Goal: Information Seeking & Learning: Learn about a topic

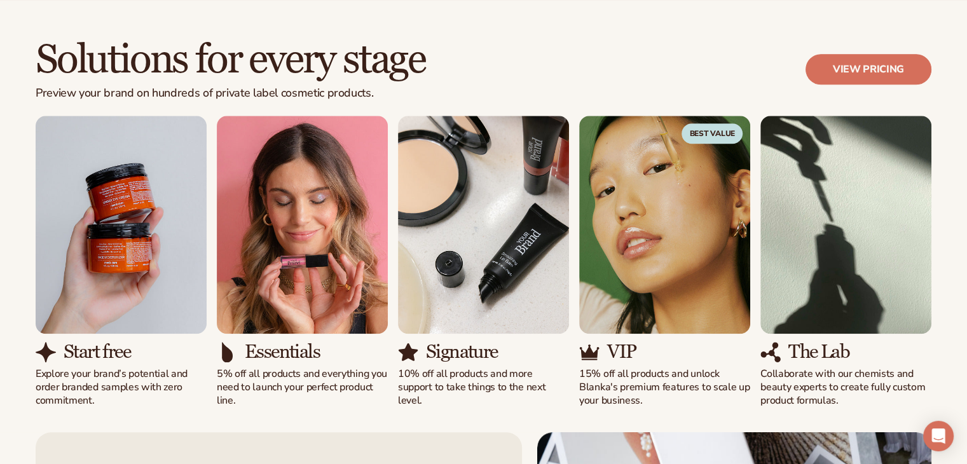
scroll to position [1081, 0]
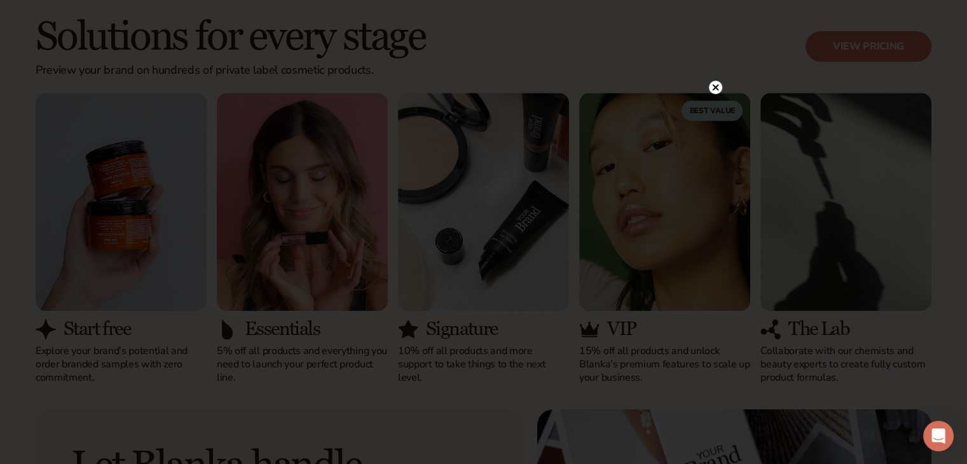
click at [720, 89] on circle at bounding box center [715, 87] width 13 height 13
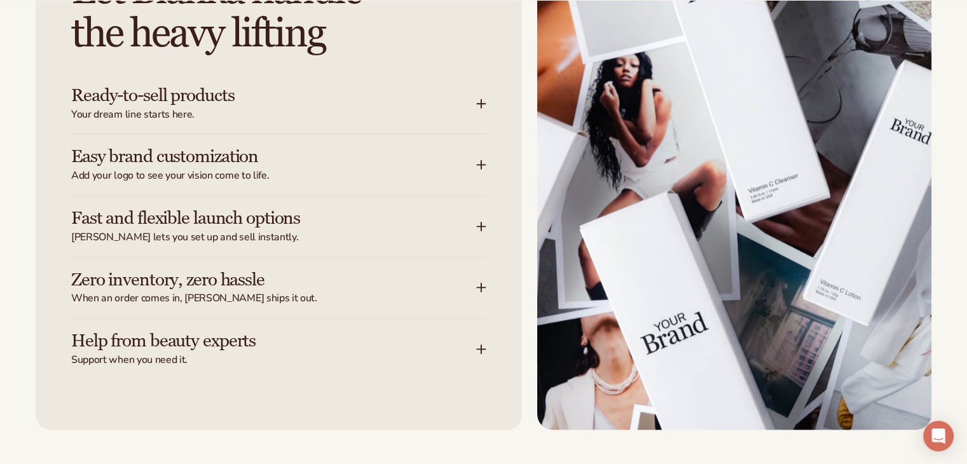
scroll to position [1590, 0]
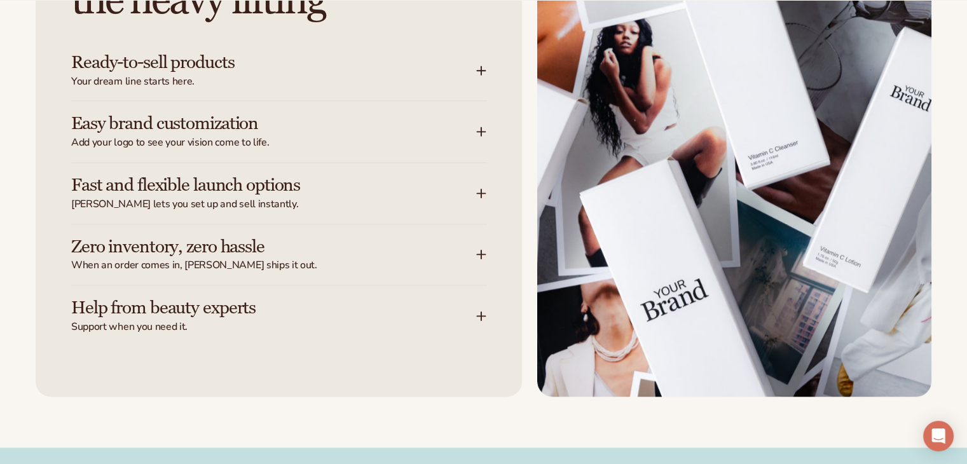
click at [233, 67] on h3 "Ready-to-sell products" at bounding box center [254, 63] width 367 height 20
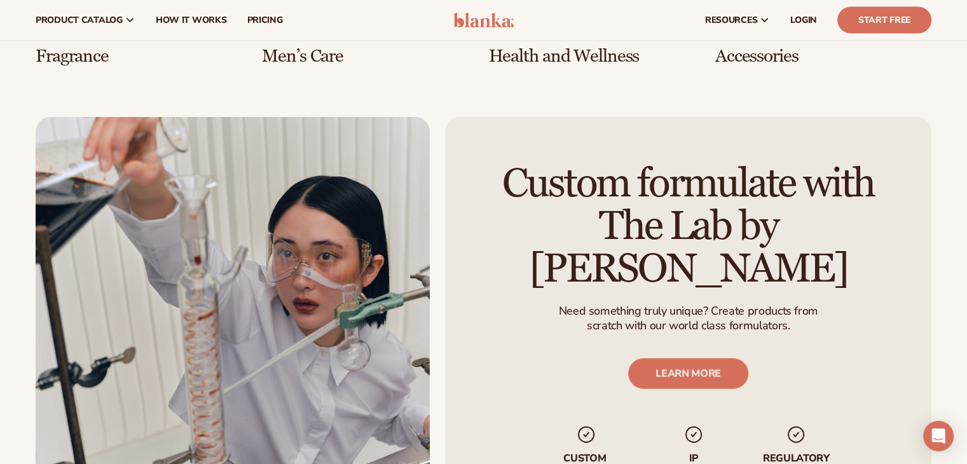
scroll to position [2735, 0]
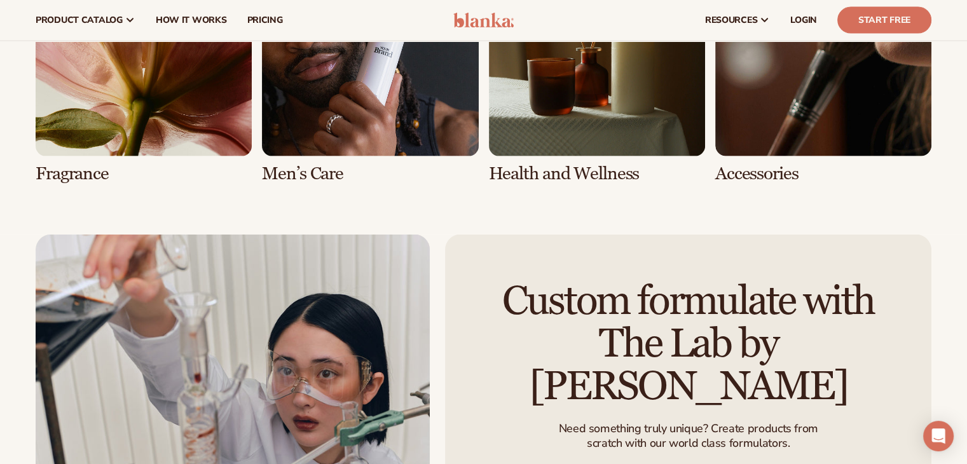
click at [338, 108] on link "6 / 8" at bounding box center [370, 62] width 216 height 244
click at [422, 151] on link "6 / 8" at bounding box center [370, 62] width 216 height 244
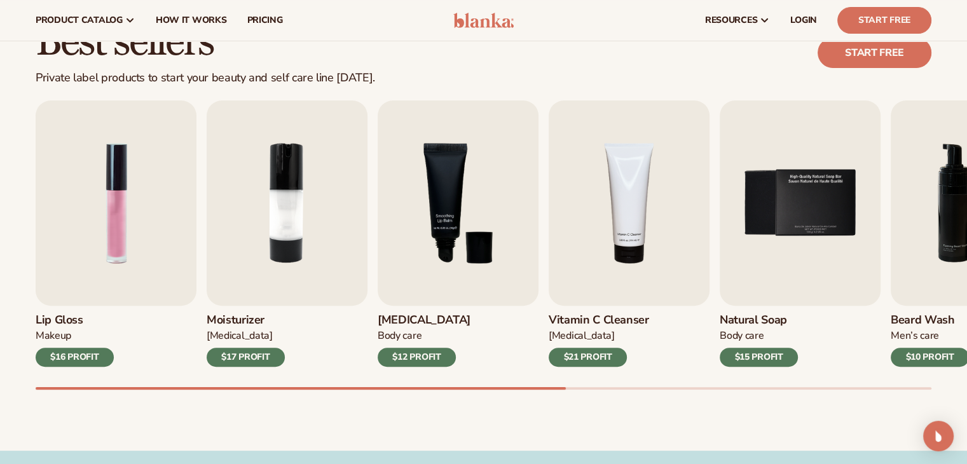
scroll to position [318, 0]
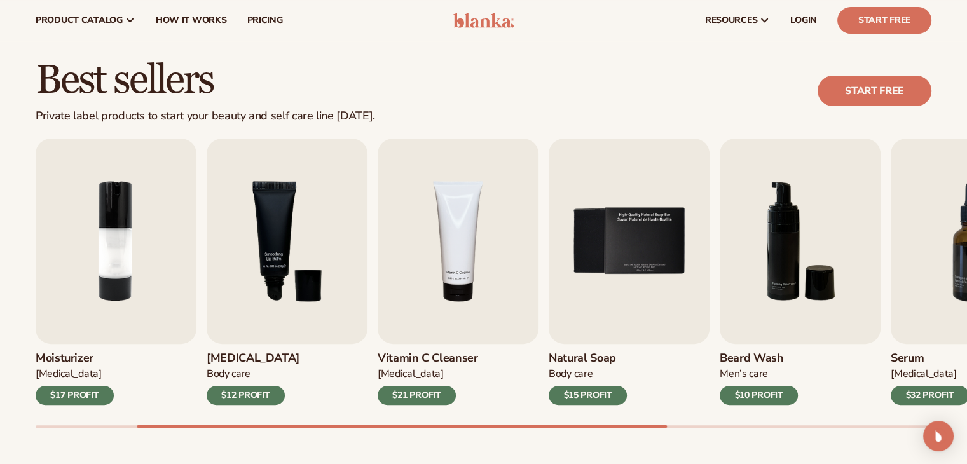
drag, startPoint x: 655, startPoint y: 428, endPoint x: 696, endPoint y: 423, distance: 41.7
click at [696, 423] on div "Best sellers Private label products to start your beauty and self care line tod…" at bounding box center [483, 257] width 967 height 466
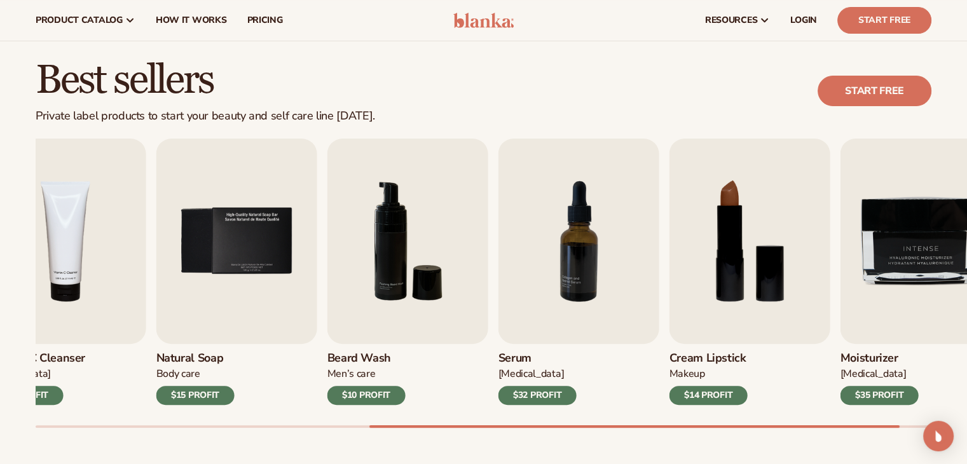
click at [898, 425] on div "Lip Gloss Makeup $16 PROFIT Moisturizer Skin Care $17 PROFIT Lip Balm Body Care…" at bounding box center [502, 283] width 932 height 289
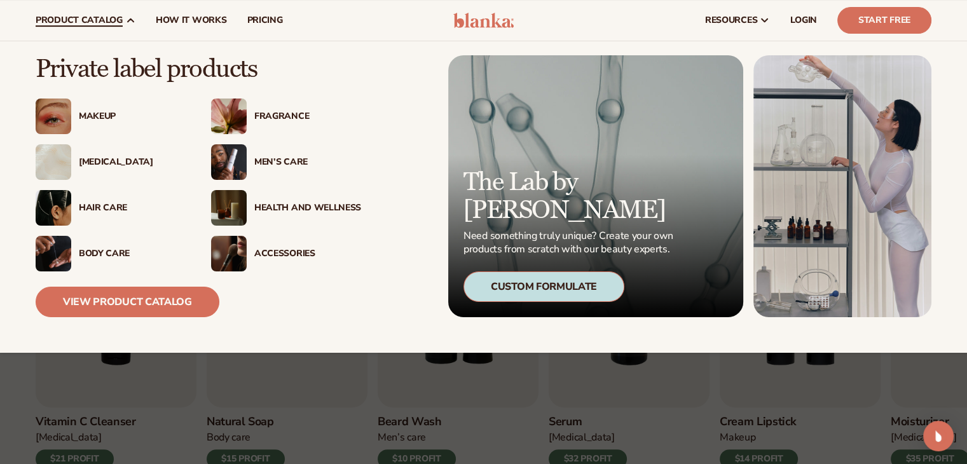
scroll to position [2, 0]
click at [268, 157] on div "Men’s Care" at bounding box center [307, 161] width 107 height 11
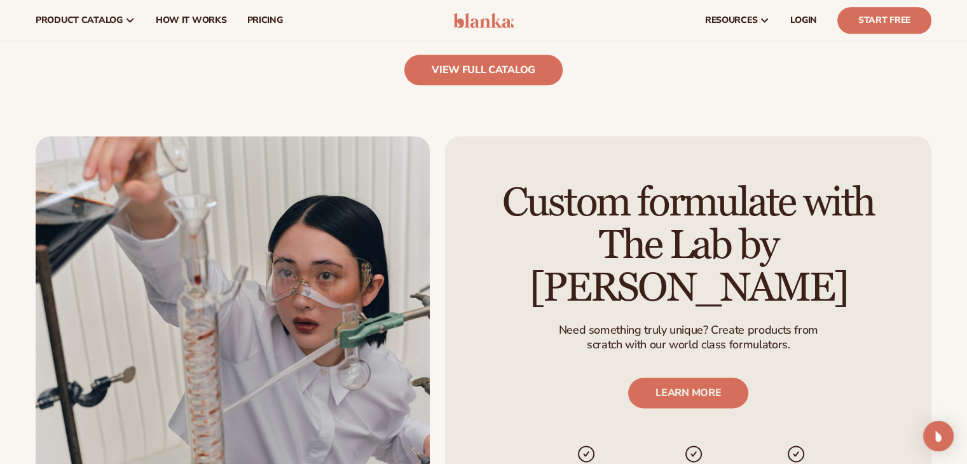
scroll to position [1272, 0]
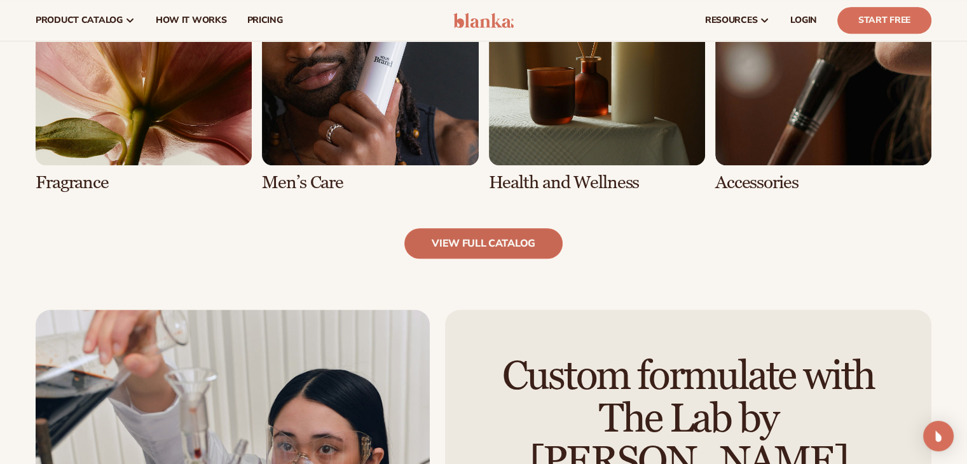
click at [485, 239] on link "view full catalog" at bounding box center [484, 243] width 158 height 31
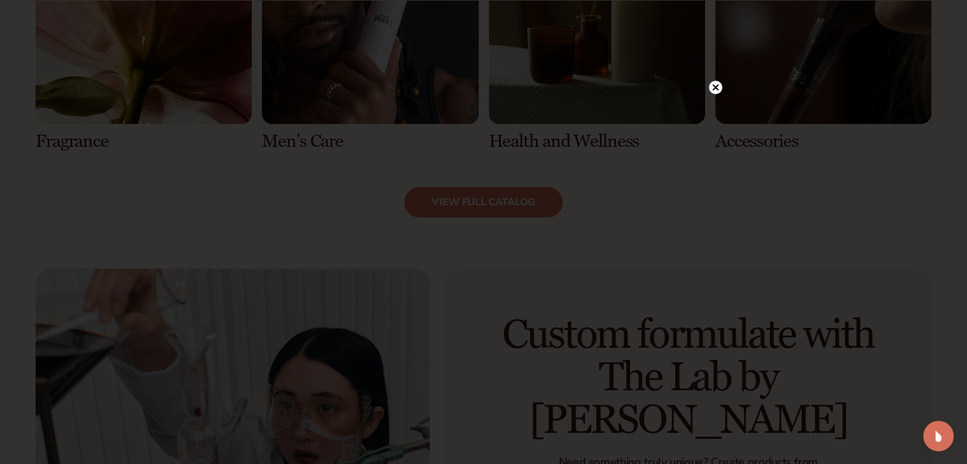
scroll to position [1336, 0]
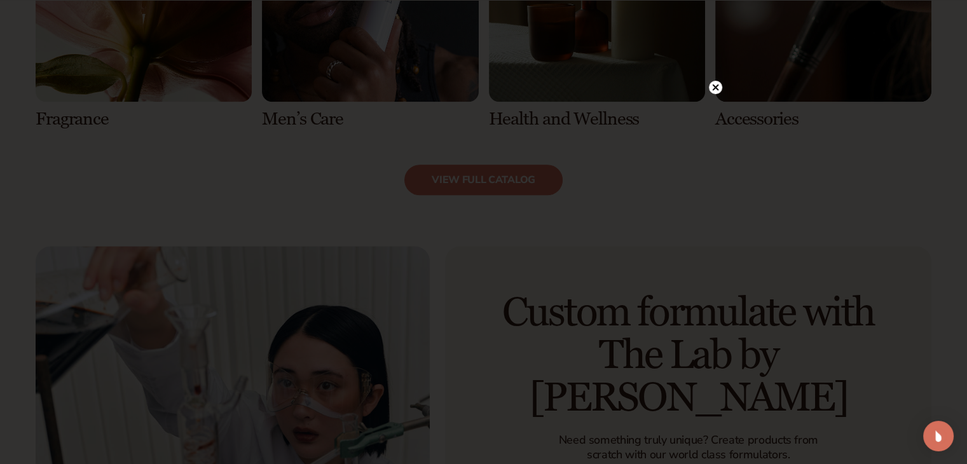
click at [719, 85] on icon at bounding box center [715, 87] width 13 height 13
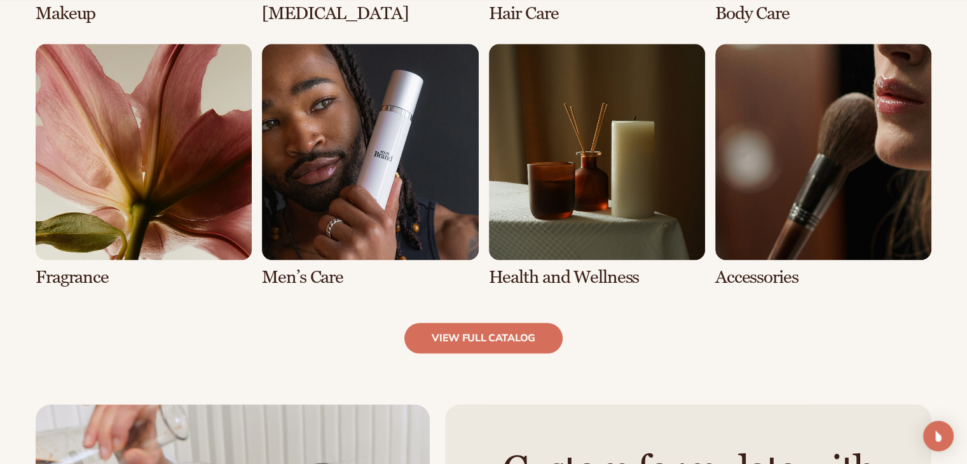
scroll to position [1209, 0]
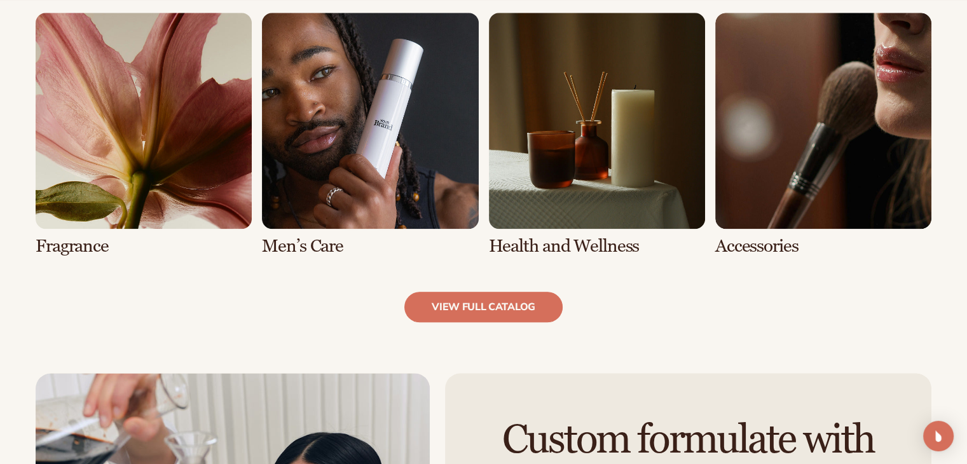
click at [348, 193] on link "6 / 8" at bounding box center [370, 135] width 216 height 244
click at [325, 251] on link "6 / 8" at bounding box center [370, 135] width 216 height 244
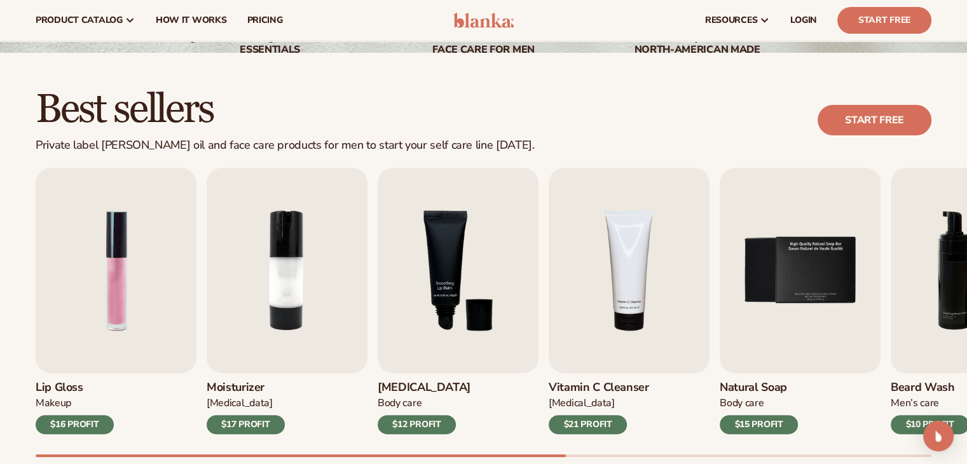
scroll to position [318, 0]
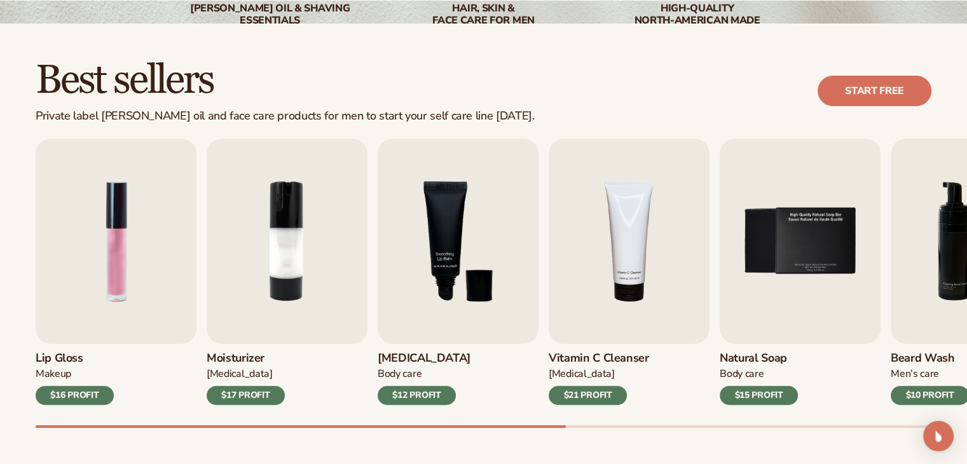
drag, startPoint x: 519, startPoint y: 424, endPoint x: 586, endPoint y: 422, distance: 66.8
click at [586, 422] on div "Lip Gloss Makeup $16 PROFIT Moisturizer [MEDICAL_DATA] $17 PROFIT [MEDICAL_DATA…" at bounding box center [502, 283] width 932 height 289
click at [555, 424] on div "Lip Gloss Makeup $16 PROFIT Moisturizer [MEDICAL_DATA] $17 PROFIT [MEDICAL_DATA…" at bounding box center [502, 283] width 932 height 289
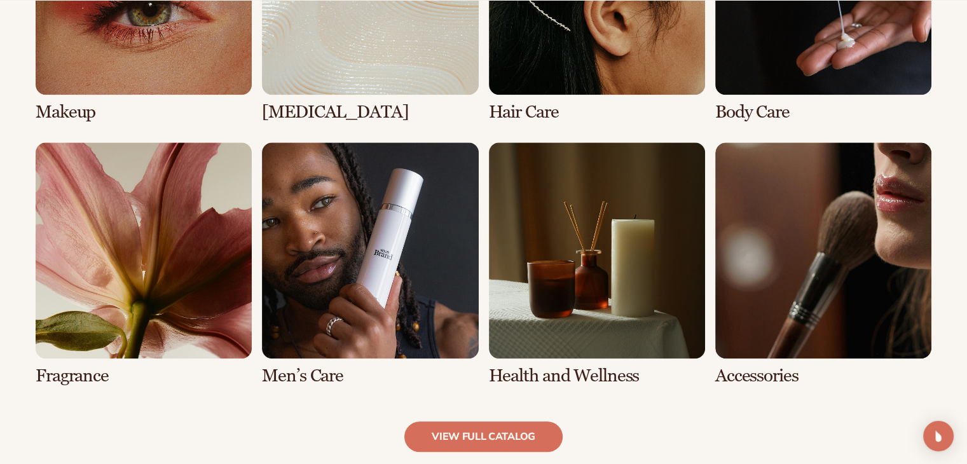
scroll to position [1119, 0]
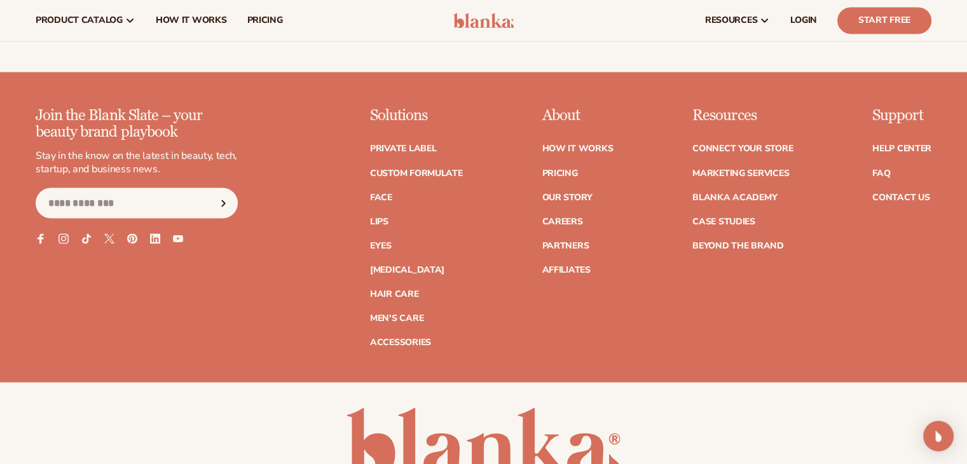
scroll to position [2205, 0]
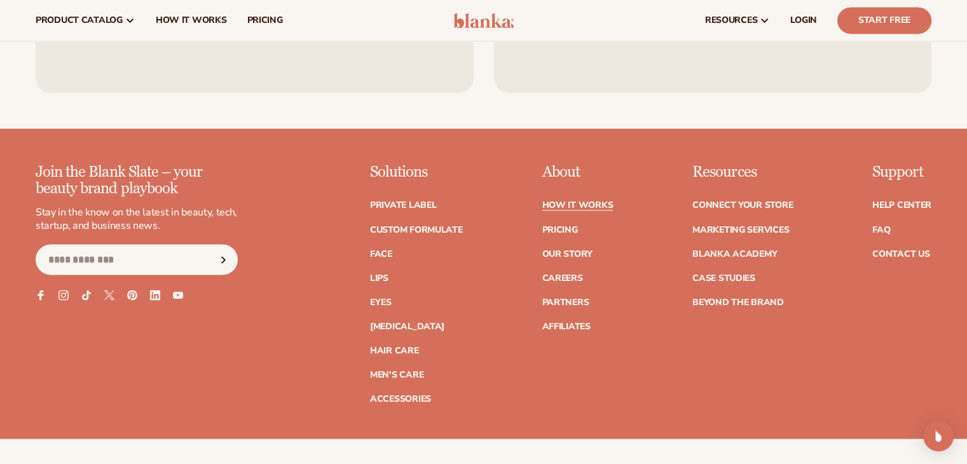
click at [560, 203] on link "How It Works" at bounding box center [577, 205] width 71 height 9
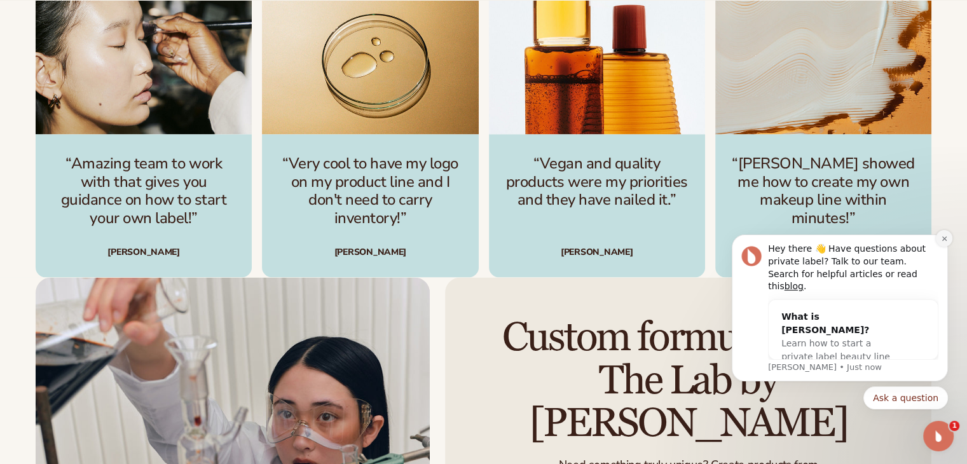
click at [943, 247] on button "Dismiss notification" at bounding box center [944, 238] width 17 height 17
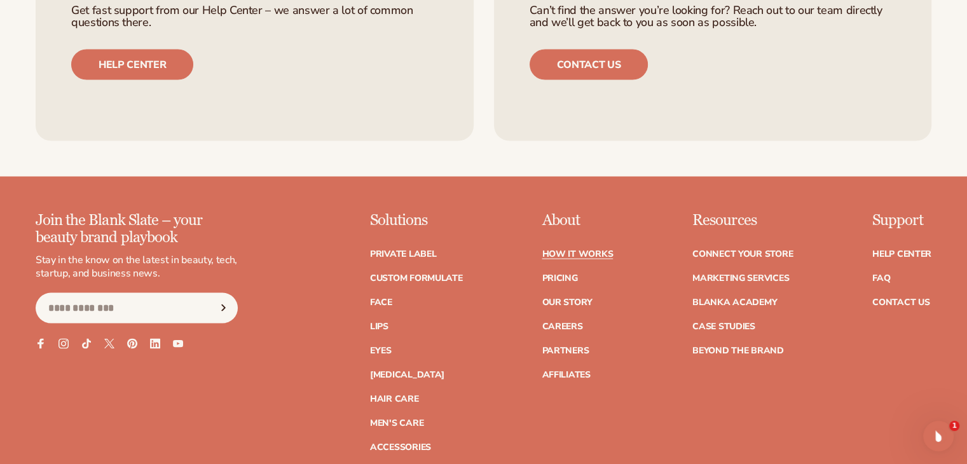
scroll to position [2608, 0]
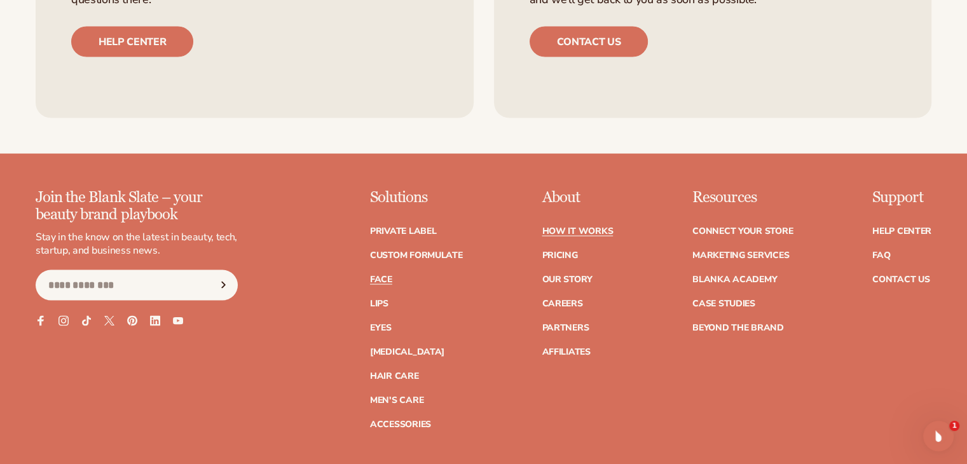
click at [378, 275] on link "Face" at bounding box center [381, 279] width 22 height 9
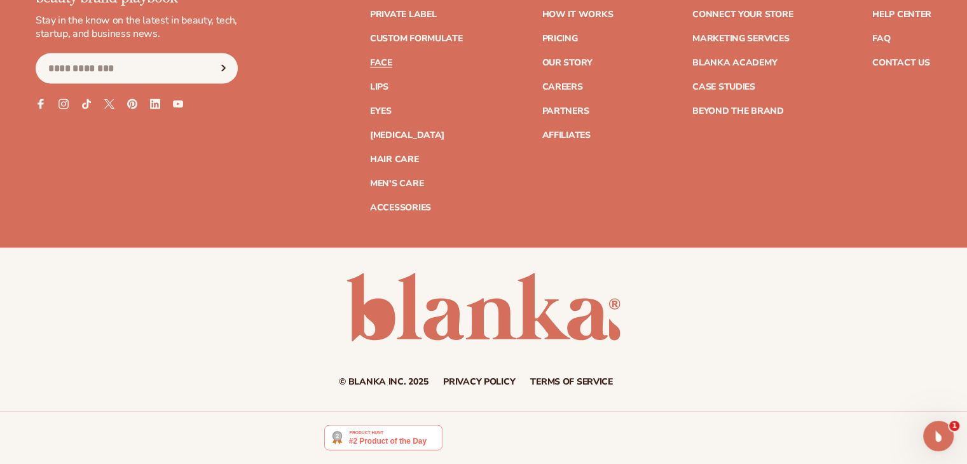
scroll to position [2628, 0]
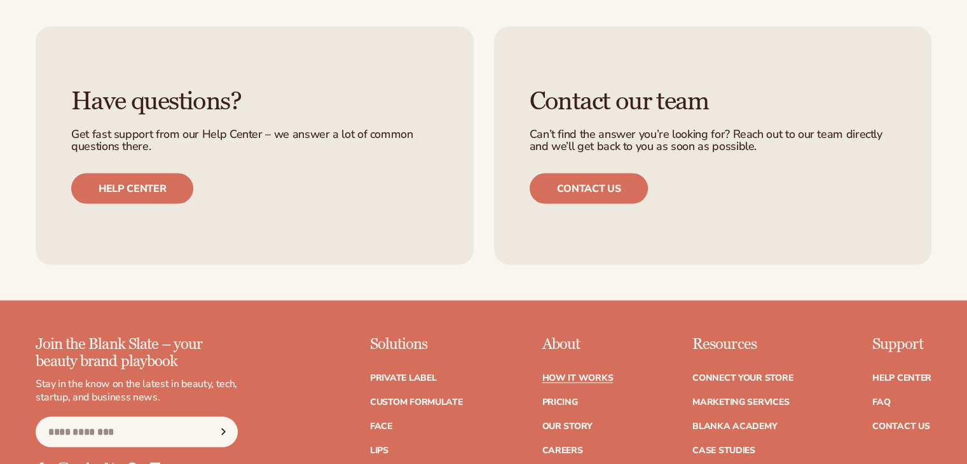
scroll to position [2608, 0]
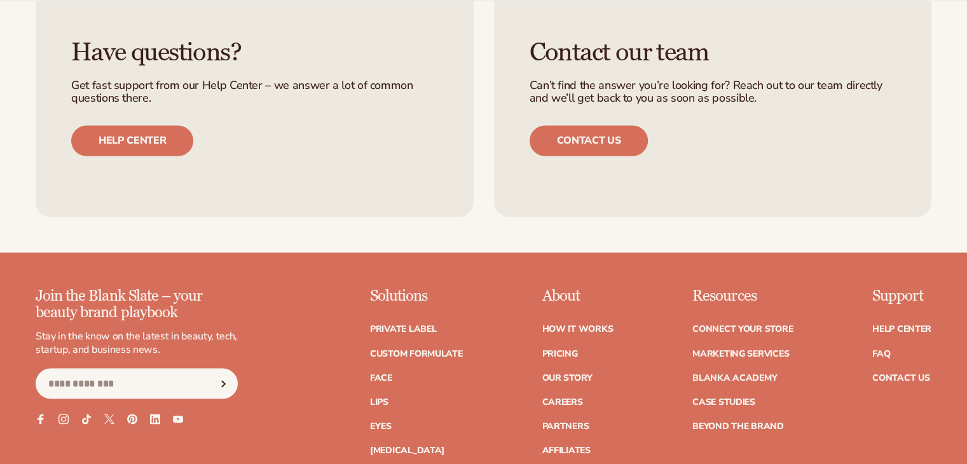
scroll to position [2205, 0]
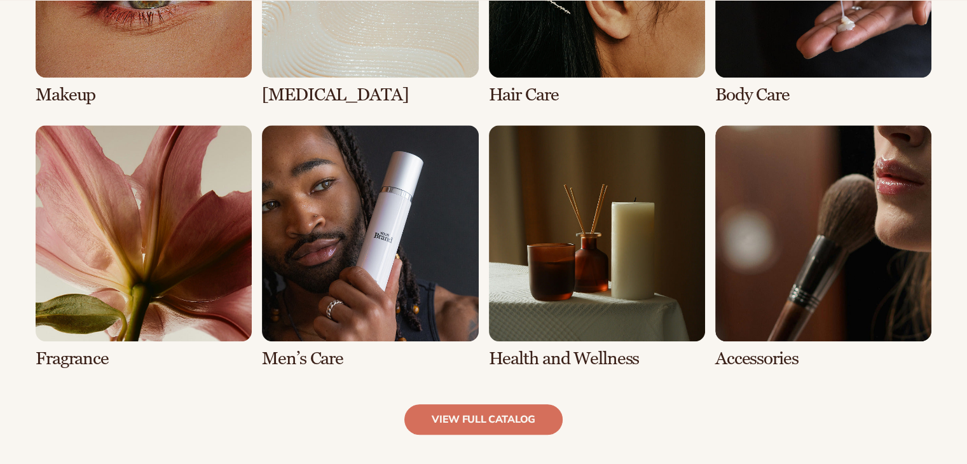
scroll to position [1119, 0]
